Goal: Task Accomplishment & Management: Manage account settings

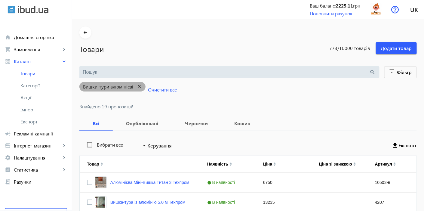
click at [134, 84] on mat-icon "close" at bounding box center [139, 87] width 12 height 8
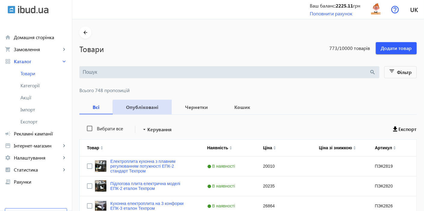
click at [147, 108] on b "Опубліковані" at bounding box center [142, 107] width 44 height 5
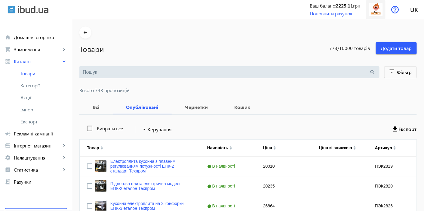
click at [375, 12] on img at bounding box center [376, 10] width 14 height 14
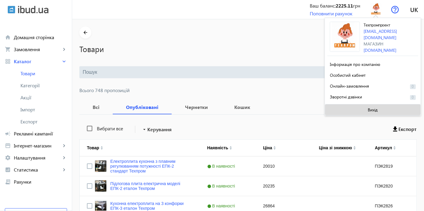
click at [362, 107] on span at bounding box center [373, 109] width 96 height 14
